Goal: Transaction & Acquisition: Register for event/course

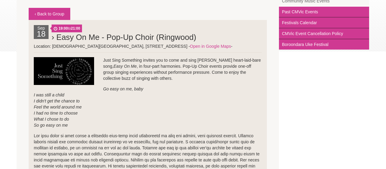
scroll to position [127, 0]
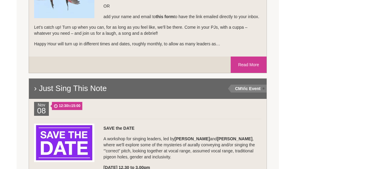
scroll to position [520, 0]
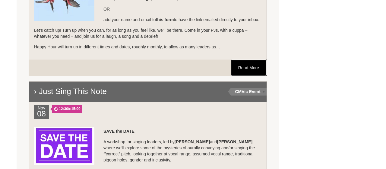
click at [247, 70] on link "Read More" at bounding box center [249, 67] width 36 height 16
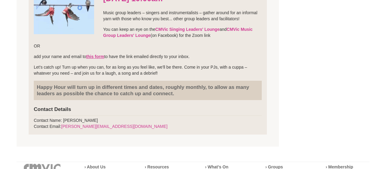
scroll to position [205, 0]
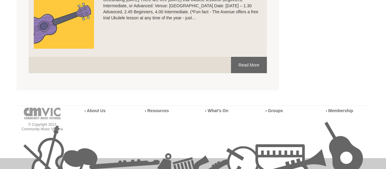
scroll to position [2184, 0]
